Goal: Task Accomplishment & Management: Use online tool/utility

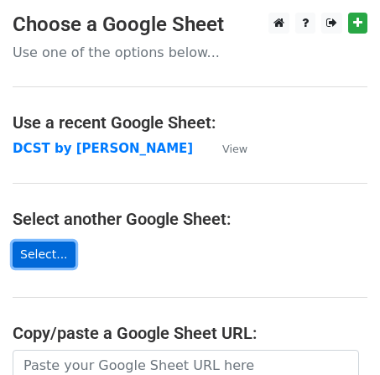
click at [44, 253] on link "Select..." at bounding box center [44, 255] width 63 height 26
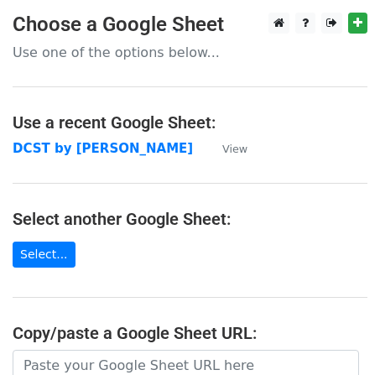
click at [140, 46] on p "Use one of the options below..." at bounding box center [190, 53] width 355 height 18
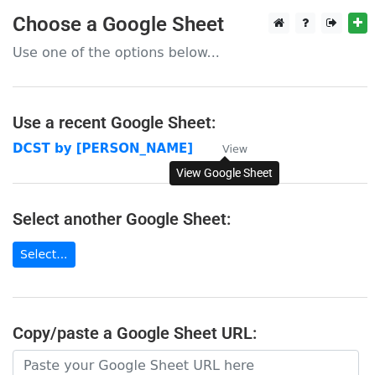
click at [244, 149] on small "View" at bounding box center [234, 149] width 25 height 13
click at [174, 57] on p "Use one of the options below..." at bounding box center [190, 53] width 355 height 18
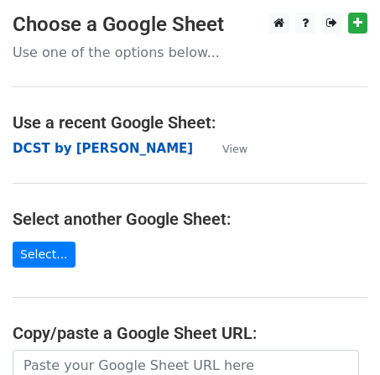
click at [84, 142] on strong "DCST by [PERSON_NAME]" at bounding box center [103, 148] width 180 height 15
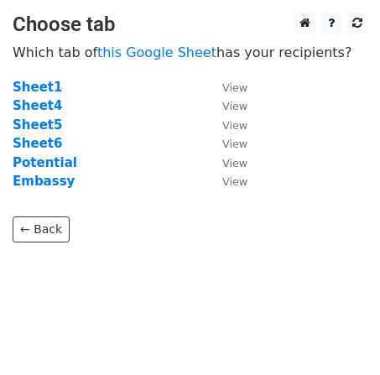
click at [86, 145] on td "Sheet6" at bounding box center [109, 143] width 193 height 19
click at [42, 149] on strong "Sheet6" at bounding box center [38, 143] width 50 height 15
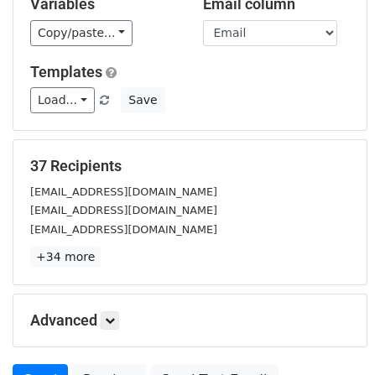
scroll to position [175, 0]
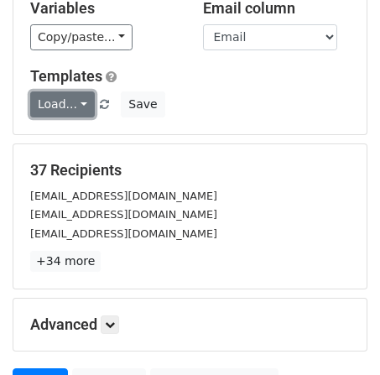
click at [72, 100] on link "Load..." at bounding box center [62, 104] width 65 height 26
click at [86, 140] on link "dcst" at bounding box center [97, 140] width 133 height 27
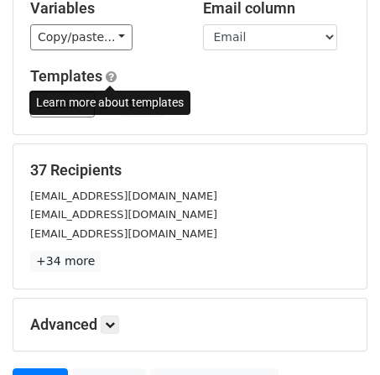
click at [112, 74] on span at bounding box center [111, 77] width 11 height 13
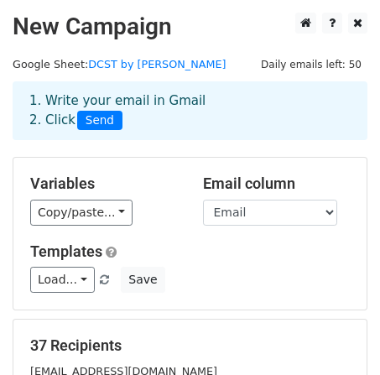
scroll to position [1, 0]
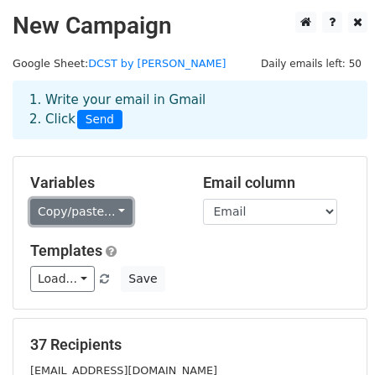
click at [102, 212] on link "Copy/paste..." at bounding box center [81, 212] width 102 height 26
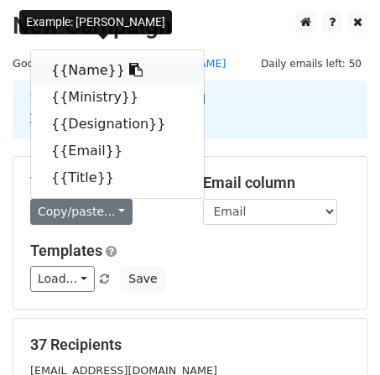
click at [81, 68] on link "{{Name}}" at bounding box center [117, 70] width 173 height 27
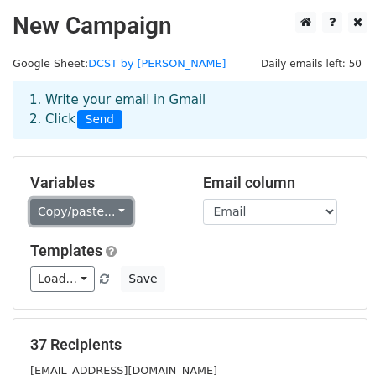
click at [80, 221] on link "Copy/paste..." at bounding box center [81, 212] width 102 height 26
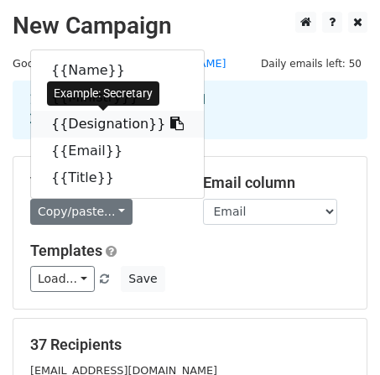
click at [81, 123] on link "{{Designation}}" at bounding box center [117, 124] width 173 height 27
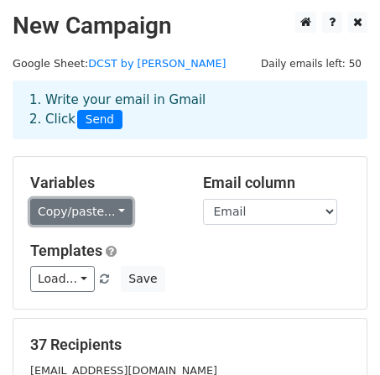
click at [110, 206] on link "Copy/paste..." at bounding box center [81, 212] width 102 height 26
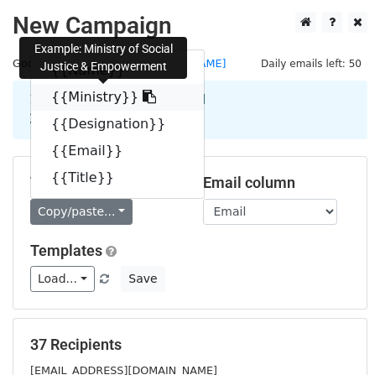
click at [105, 100] on link "{{Ministry}}" at bounding box center [117, 97] width 173 height 27
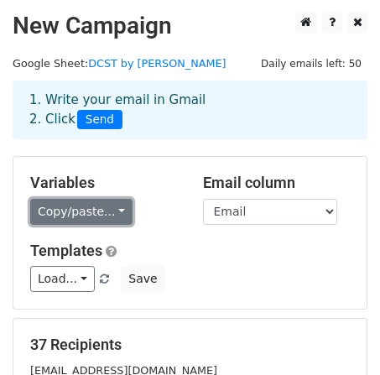
click at [108, 214] on link "Copy/paste..." at bounding box center [81, 212] width 102 height 26
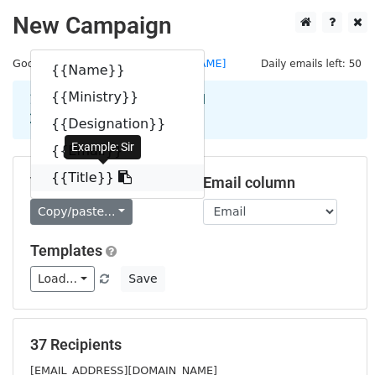
click at [70, 175] on link "{{Title}}" at bounding box center [117, 178] width 173 height 27
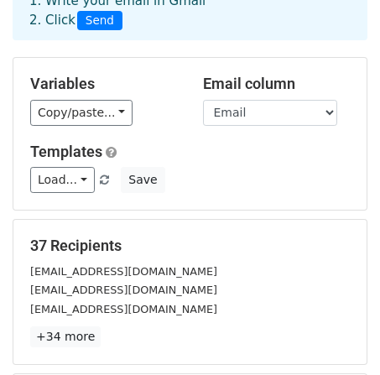
scroll to position [106, 0]
